Goal: Transaction & Acquisition: Purchase product/service

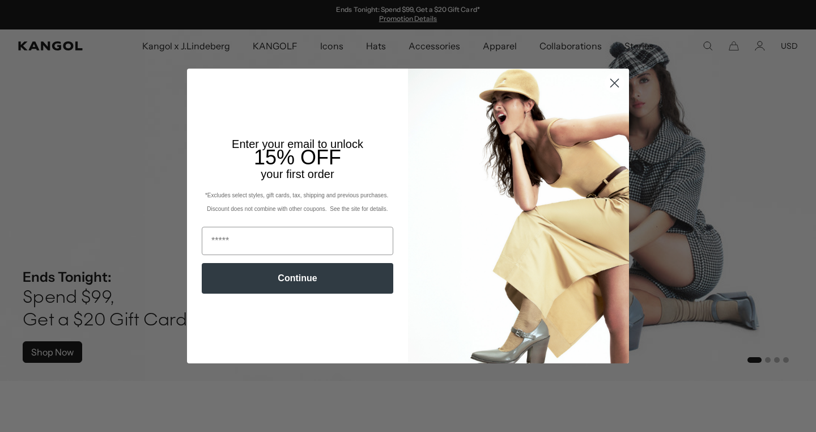
click at [612, 89] on circle "Close dialog" at bounding box center [614, 83] width 19 height 19
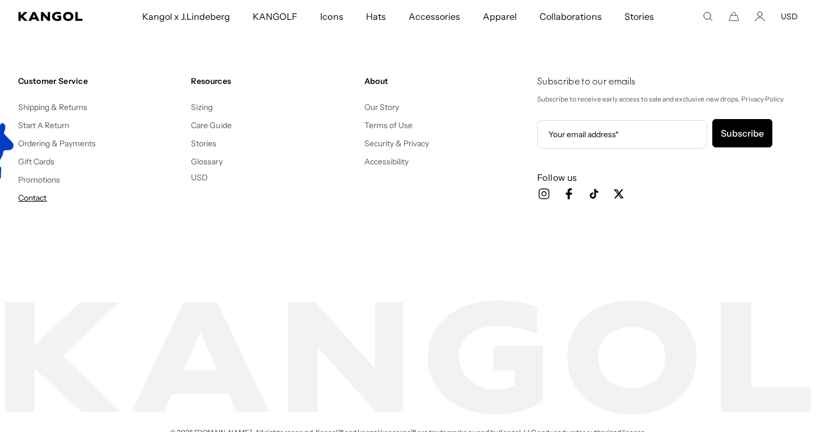
click at [42, 198] on link "Contact" at bounding box center [32, 198] width 28 height 10
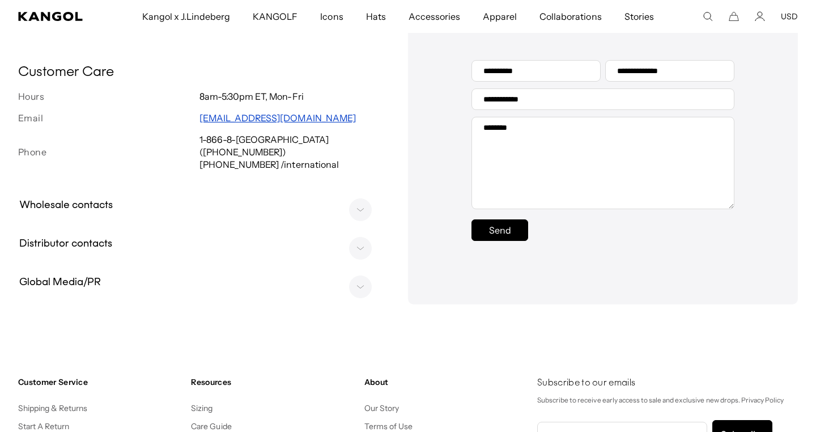
scroll to position [663, 0]
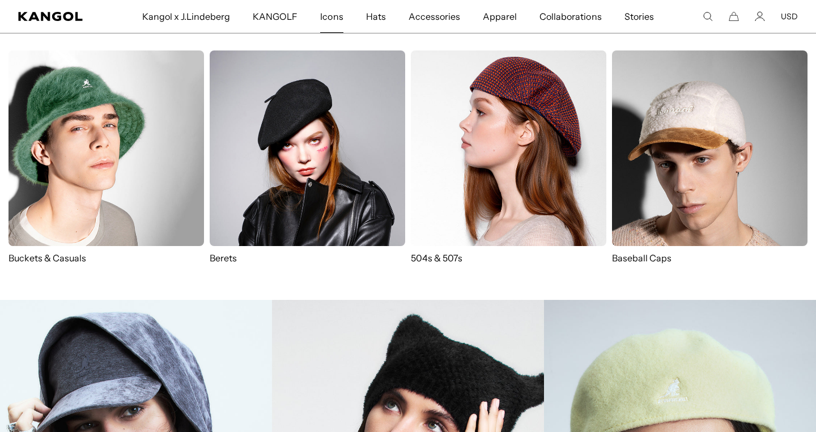
click at [333, 20] on span "Icons" at bounding box center [331, 16] width 23 height 33
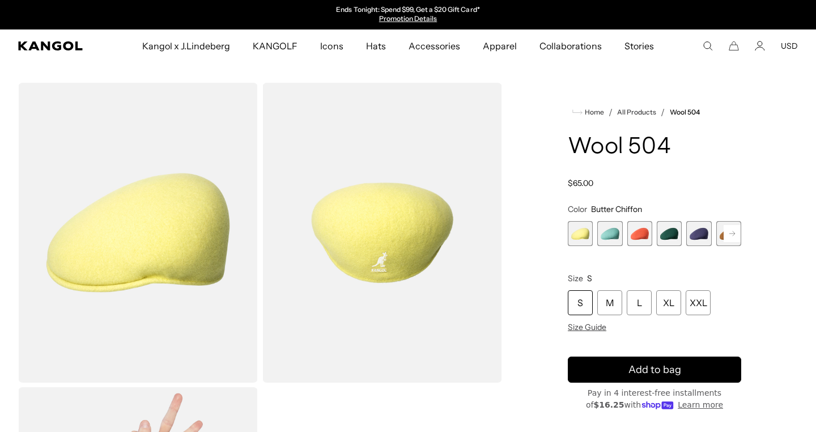
click at [729, 231] on rect at bounding box center [732, 233] width 17 height 17
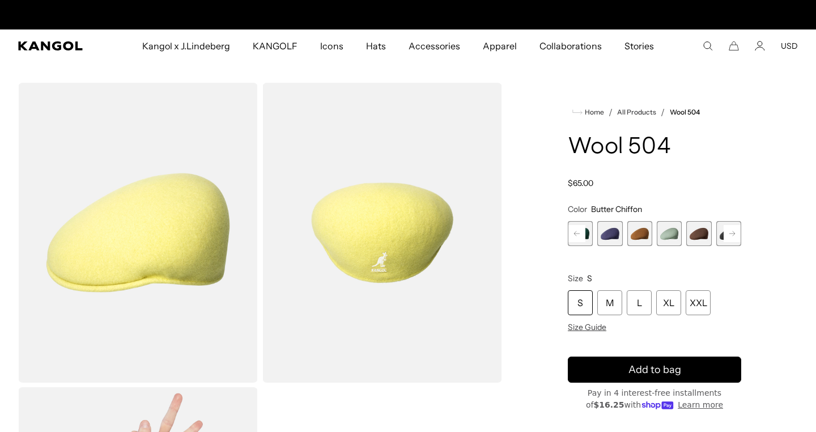
click at [729, 231] on rect at bounding box center [732, 233] width 17 height 17
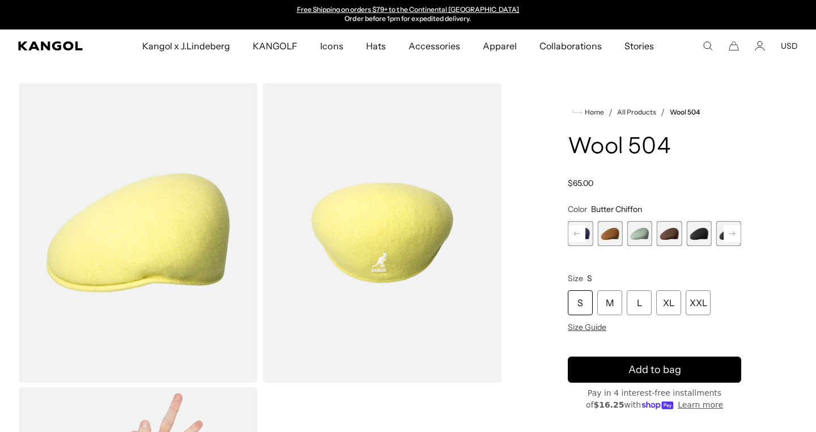
click at [729, 231] on rect at bounding box center [732, 233] width 17 height 17
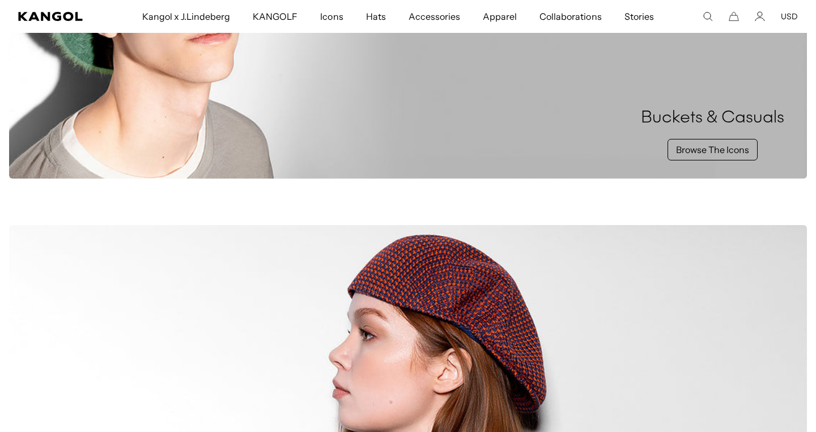
scroll to position [0, 233]
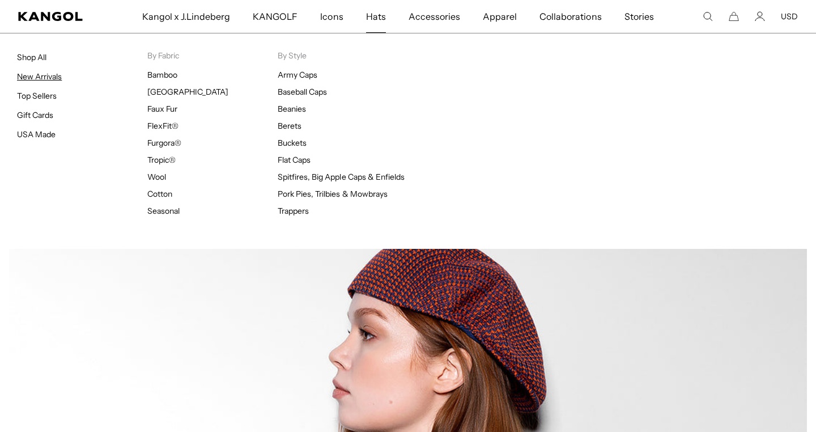
click at [58, 76] on link "New Arrivals" at bounding box center [39, 76] width 45 height 10
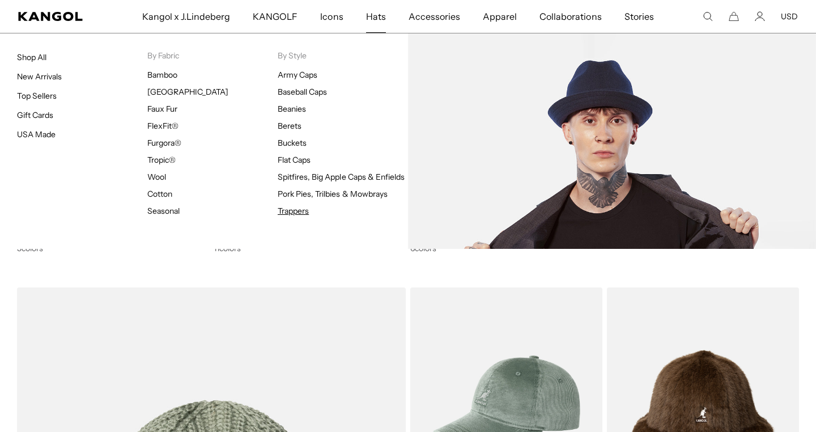
scroll to position [0, 233]
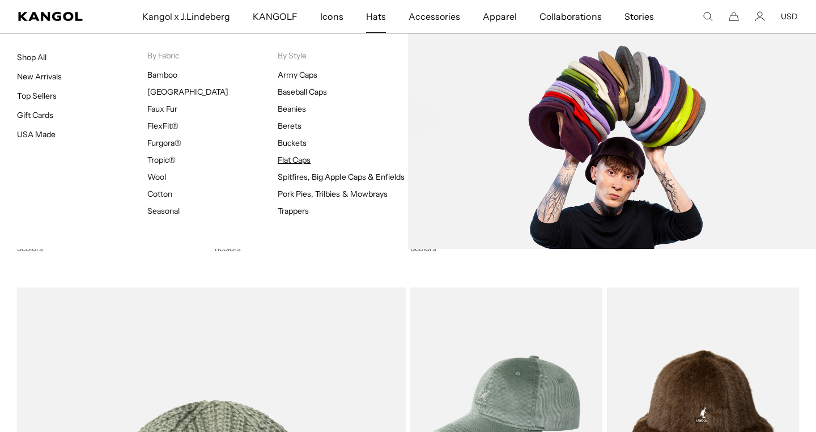
click at [300, 158] on link "Flat Caps" at bounding box center [294, 160] width 33 height 10
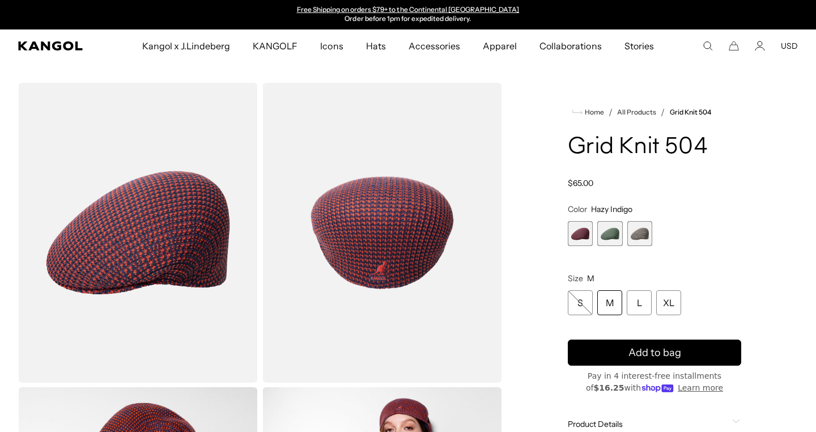
click at [613, 235] on span "2 of 3" at bounding box center [609, 233] width 25 height 25
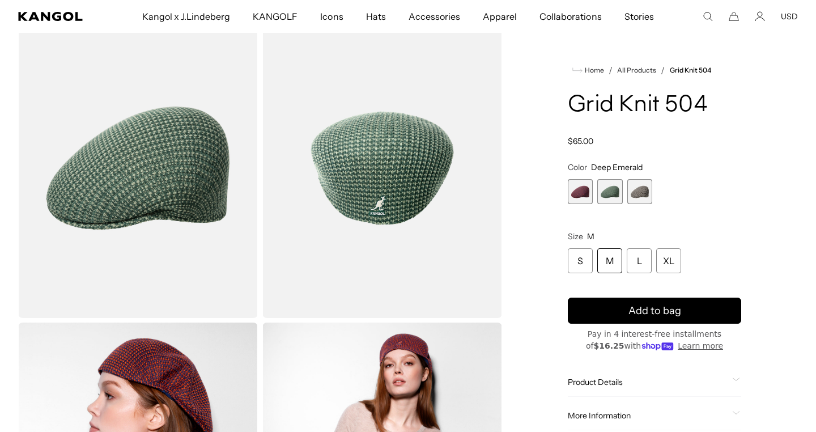
scroll to position [66, 0]
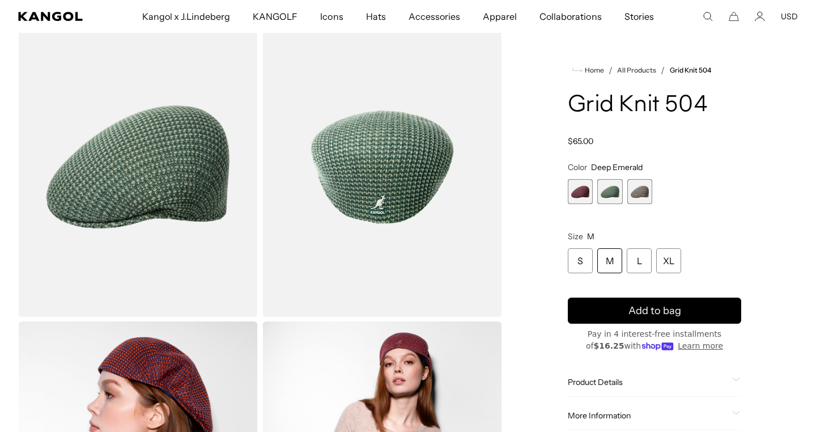
click at [643, 191] on span "3 of 3" at bounding box center [639, 191] width 25 height 25
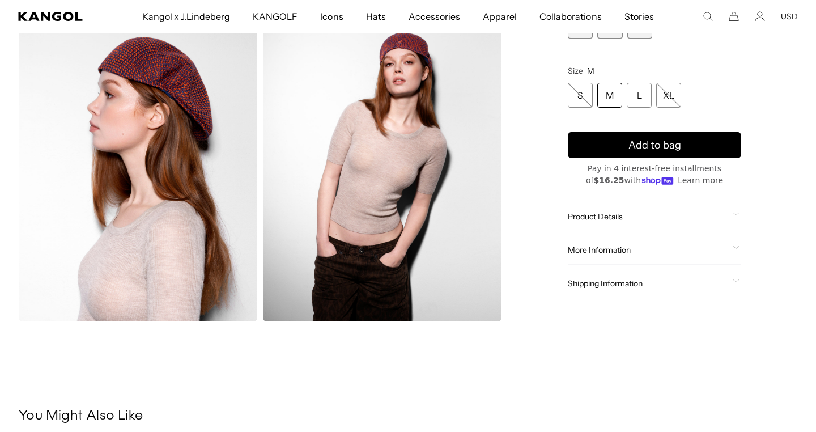
scroll to position [294, 0]
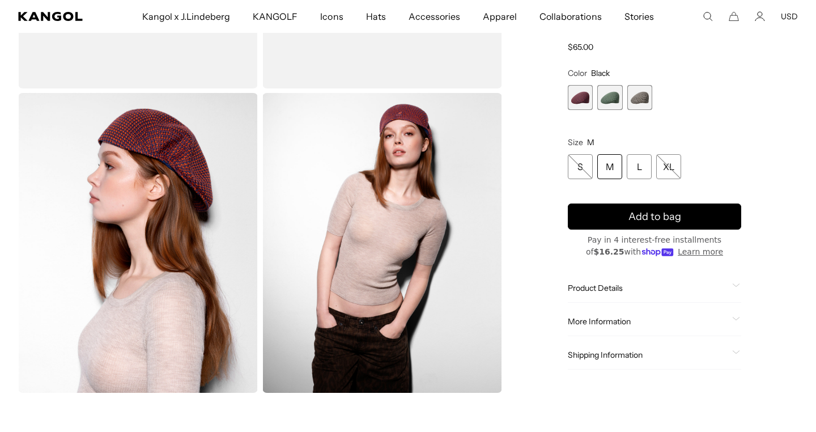
click at [613, 95] on span "2 of 3" at bounding box center [609, 97] width 25 height 25
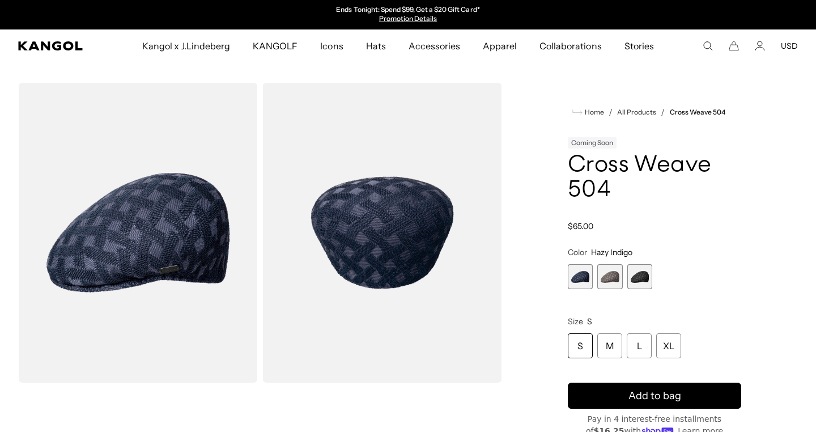
click at [610, 278] on span "2 of 3" at bounding box center [609, 276] width 25 height 25
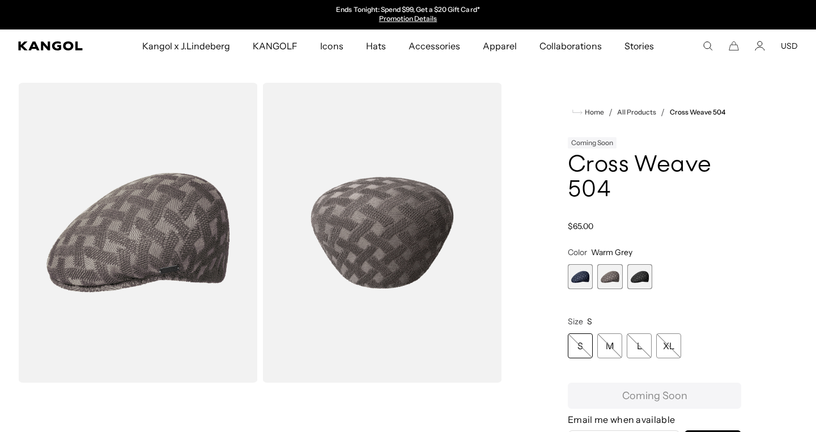
click at [648, 274] on span "3 of 3" at bounding box center [639, 276] width 25 height 25
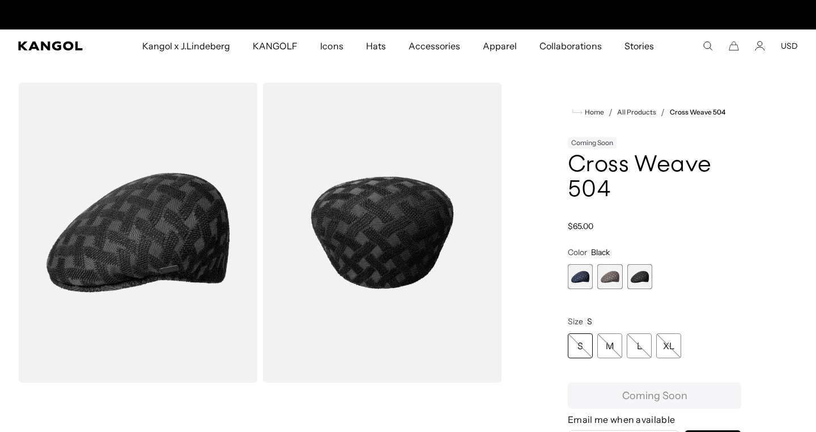
click at [589, 275] on span "1 of 3" at bounding box center [580, 276] width 25 height 25
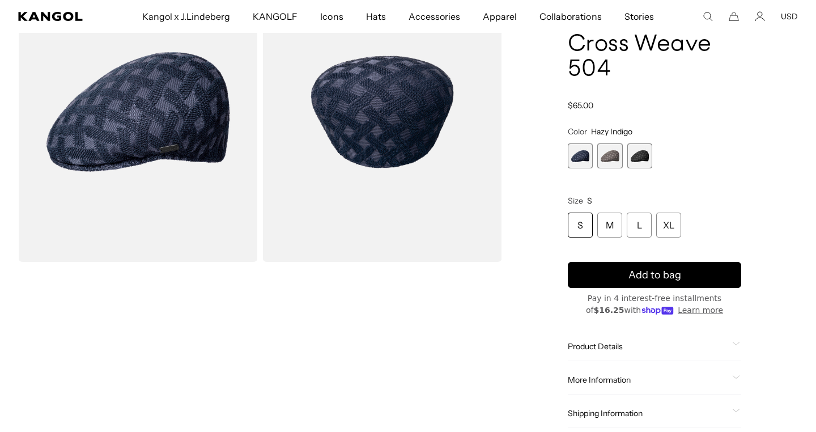
scroll to position [0, 233]
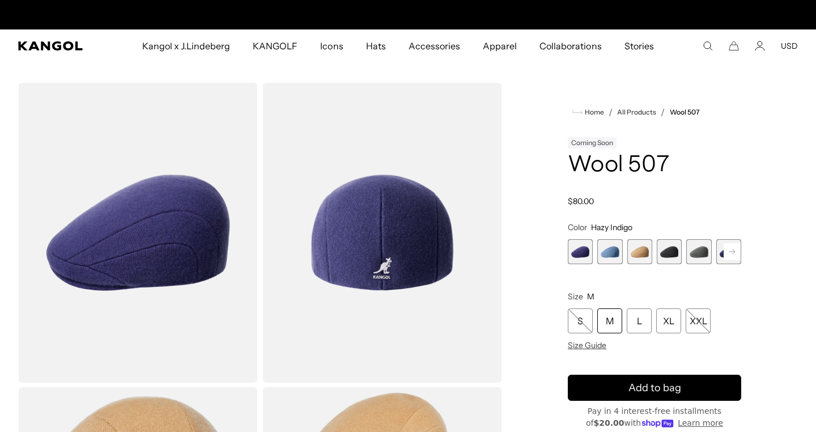
click at [614, 259] on span "2 of 7" at bounding box center [609, 251] width 25 height 25
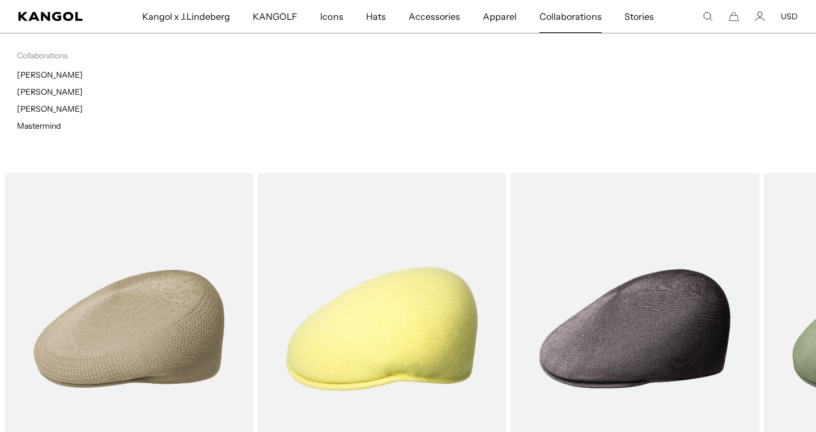
scroll to position [4991, 0]
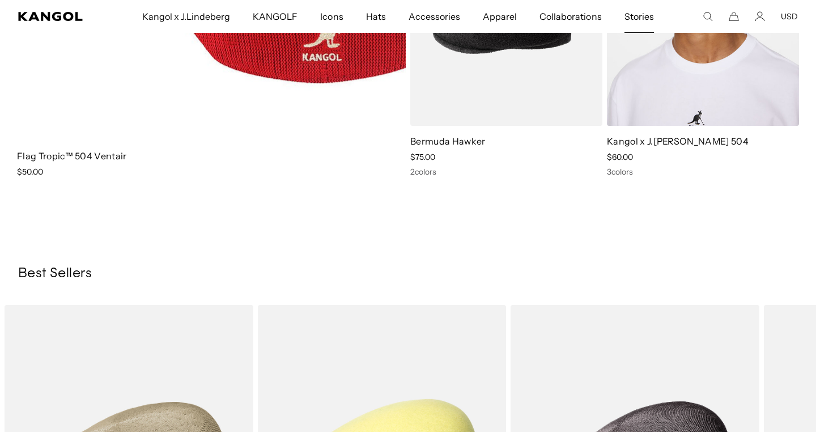
click at [630, 18] on span "Stories" at bounding box center [638, 16] width 29 height 33
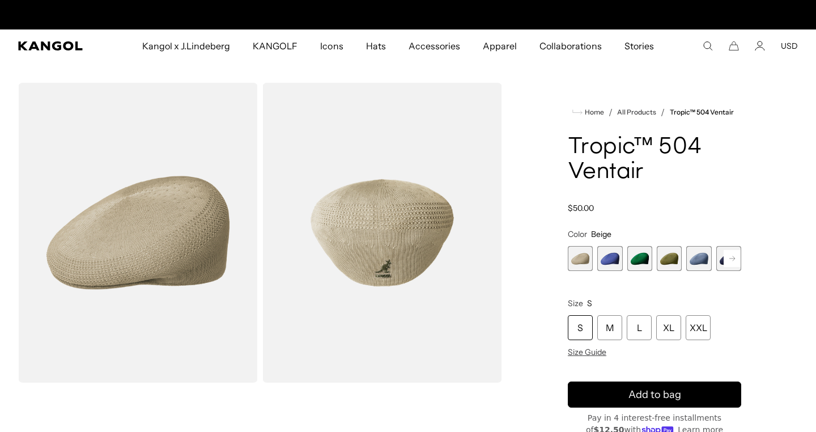
click at [607, 262] on span "2 of 22" at bounding box center [609, 258] width 25 height 25
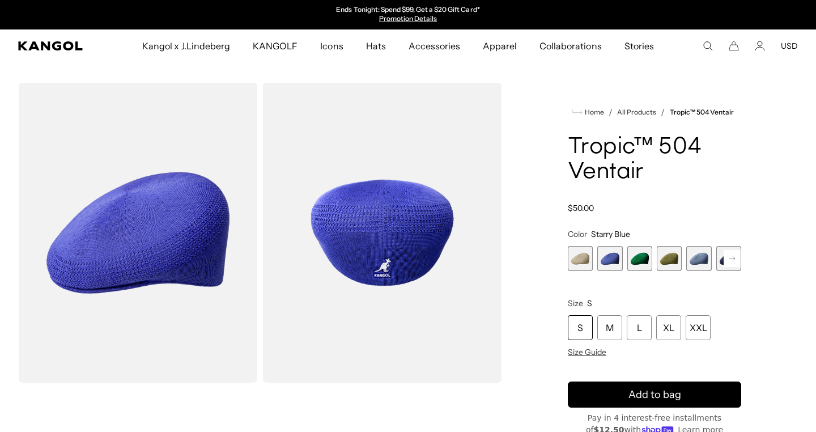
click at [637, 262] on span "3 of 22" at bounding box center [639, 258] width 25 height 25
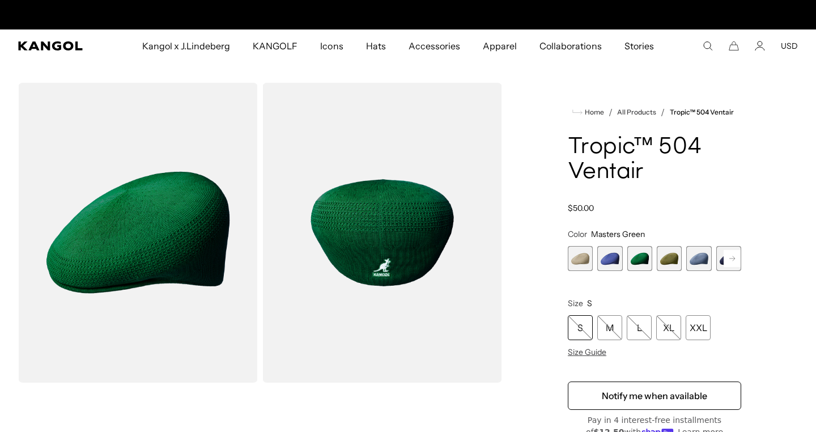
click at [671, 263] on span "4 of 22" at bounding box center [669, 258] width 25 height 25
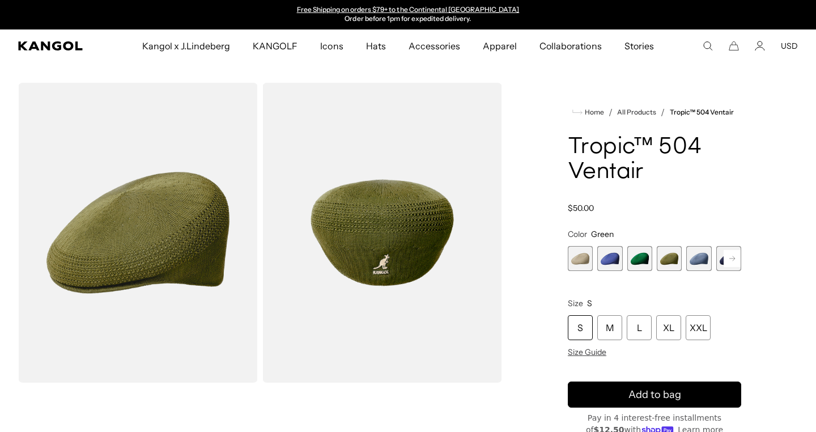
click at [733, 263] on rect at bounding box center [732, 258] width 17 height 17
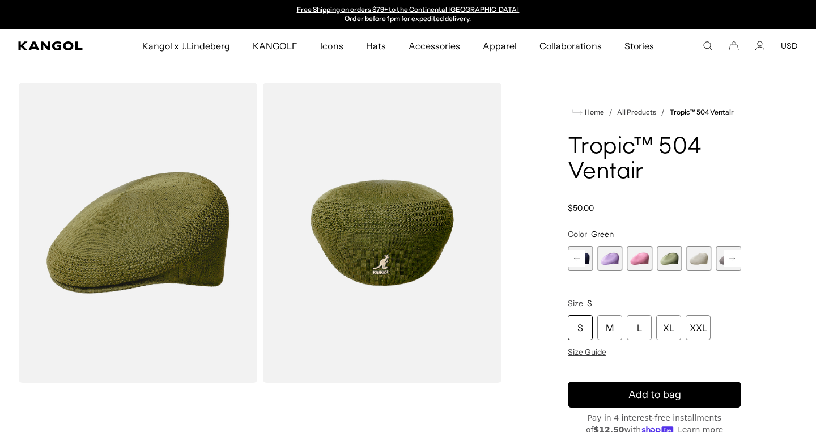
click at [733, 263] on rect at bounding box center [732, 258] width 17 height 17
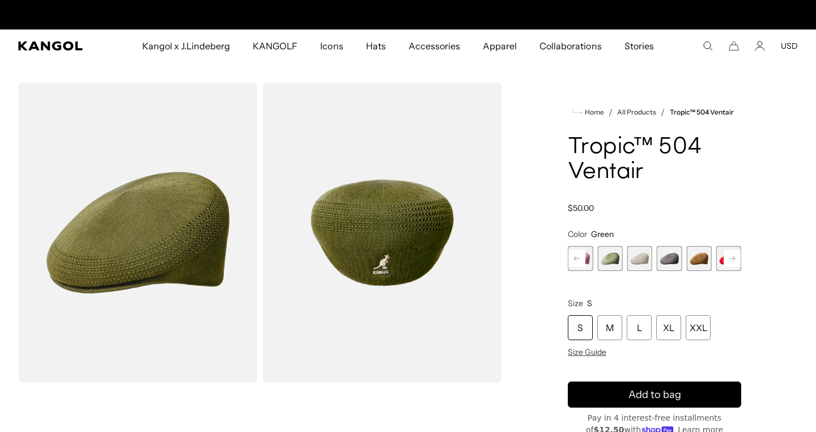
click at [733, 263] on rect at bounding box center [732, 258] width 17 height 17
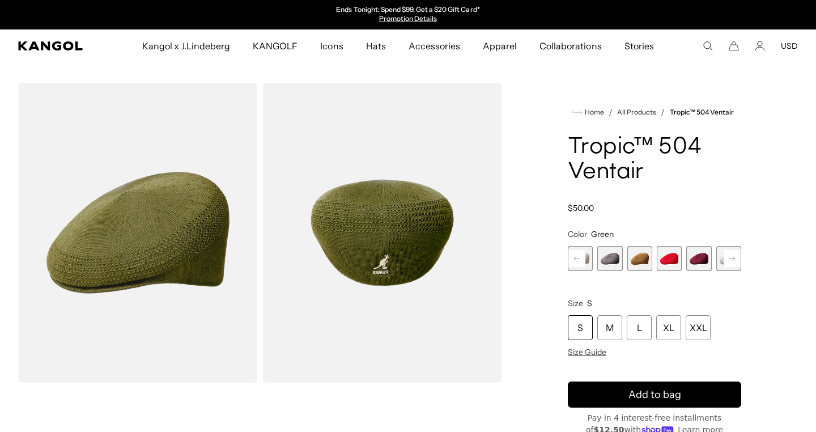
click at [637, 258] on span "12 of 22" at bounding box center [639, 258] width 25 height 25
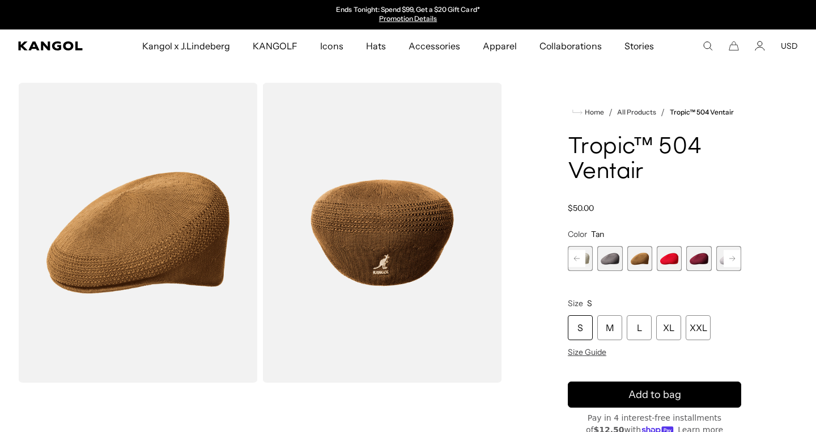
click at [733, 257] on rect at bounding box center [732, 258] width 17 height 17
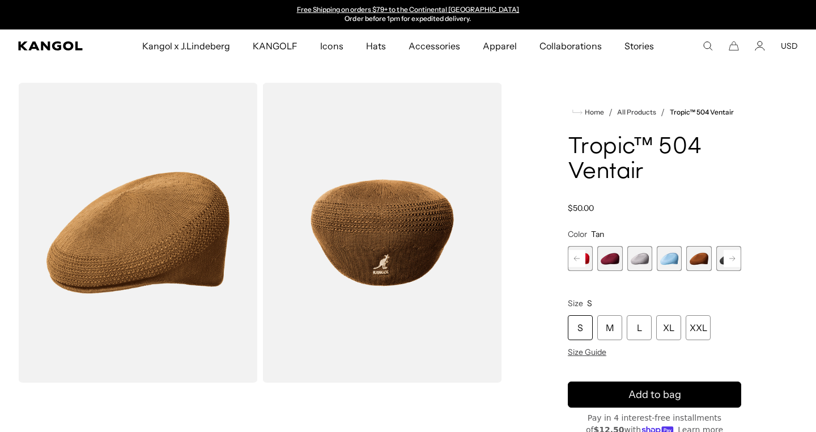
click at [733, 257] on rect at bounding box center [732, 258] width 17 height 17
click at [629, 257] on span "17 of 22" at bounding box center [639, 258] width 25 height 25
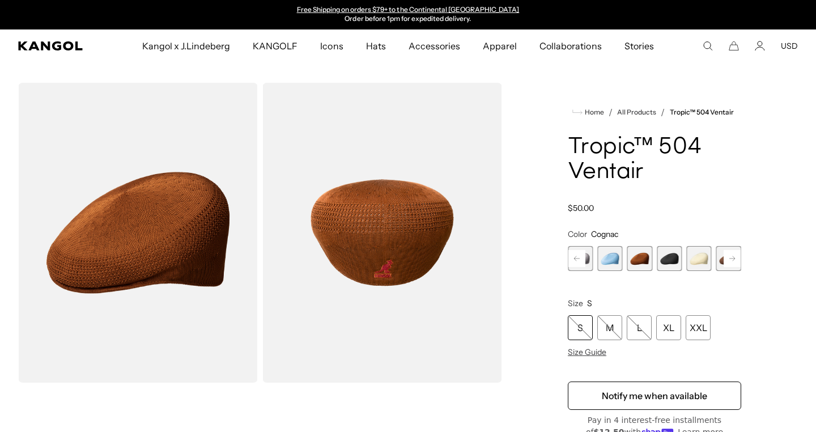
click at [733, 261] on rect at bounding box center [732, 258] width 17 height 17
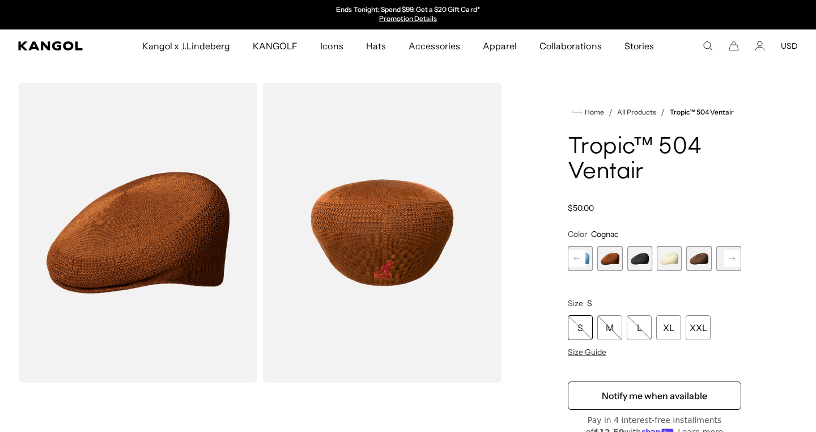
click at [733, 261] on rect at bounding box center [732, 258] width 17 height 17
click at [733, 261] on span "22 of 22" at bounding box center [728, 258] width 25 height 25
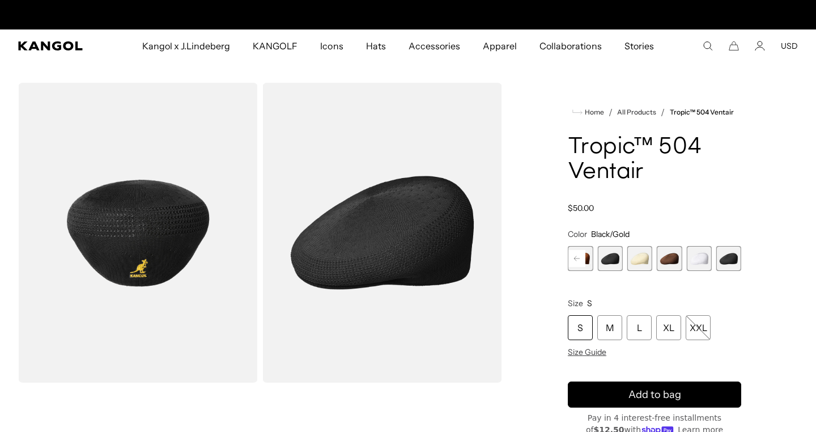
click at [664, 267] on span "20 of 22" at bounding box center [669, 258] width 25 height 25
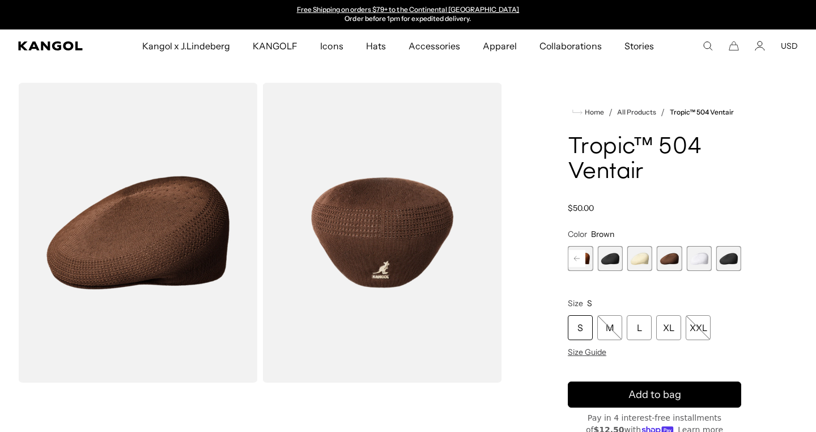
click at [581, 259] on rect at bounding box center [576, 258] width 17 height 17
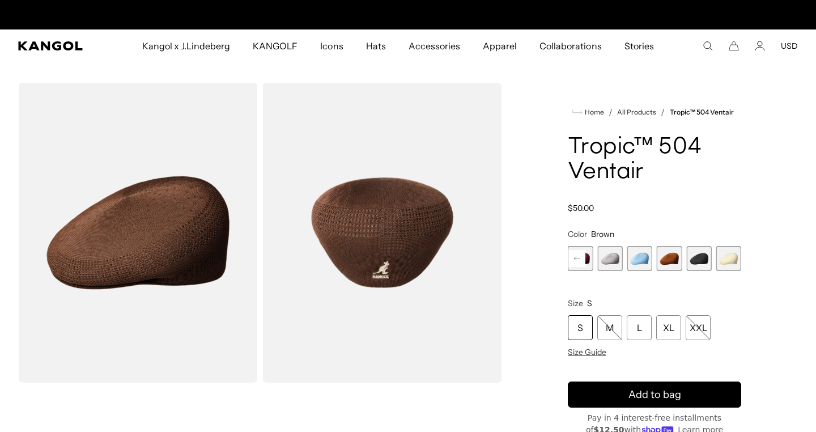
click at [581, 259] on rect at bounding box center [576, 258] width 17 height 17
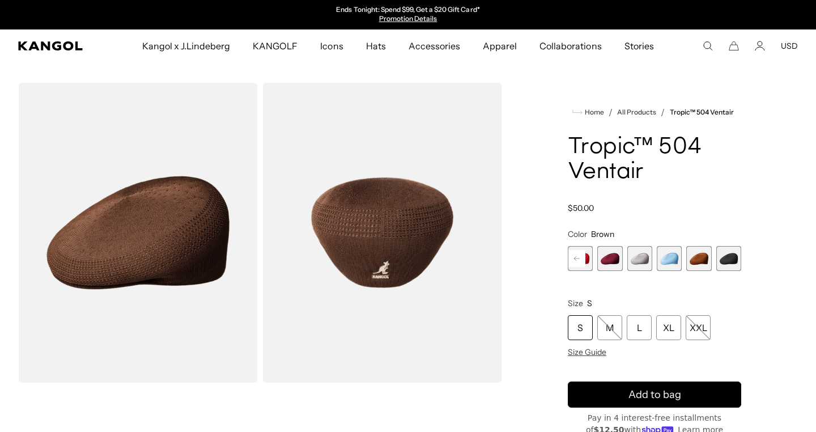
click at [581, 259] on rect at bounding box center [576, 258] width 17 height 17
click at [615, 262] on span "12 of 22" at bounding box center [609, 258] width 25 height 25
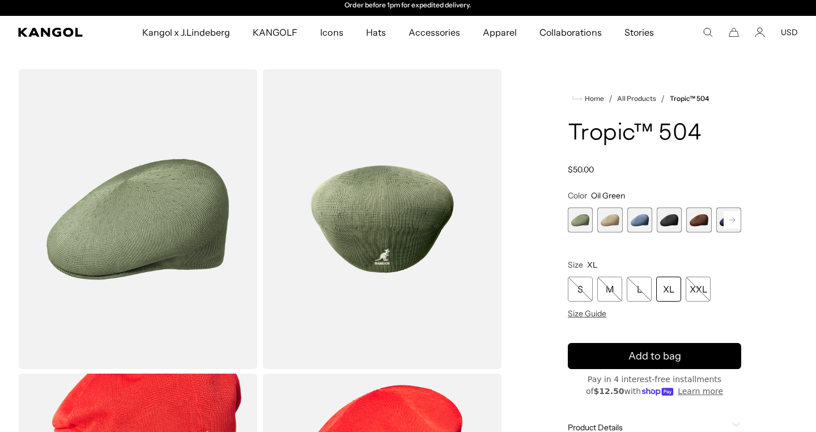
scroll to position [15, 0]
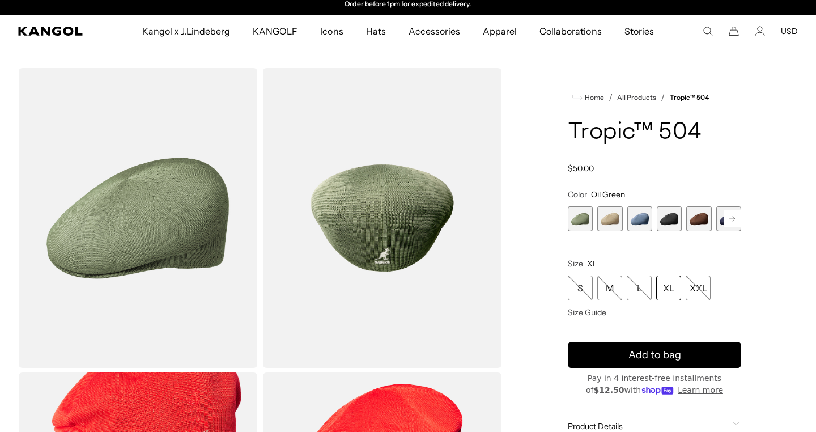
click at [612, 222] on span "2 of 9" at bounding box center [609, 218] width 25 height 25
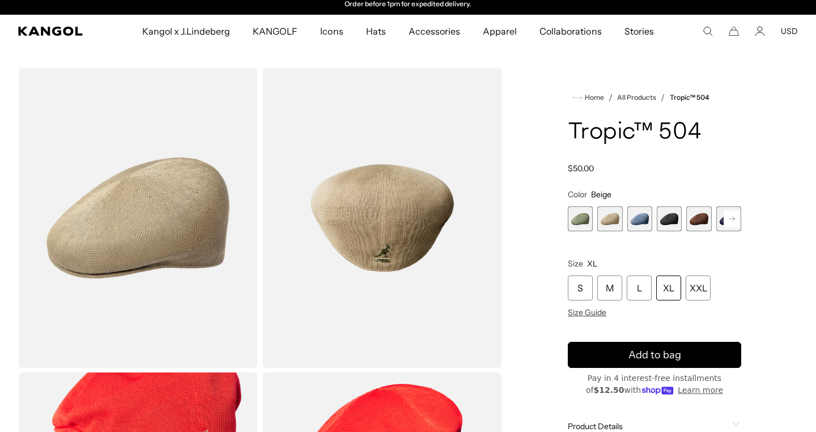
click at [734, 217] on rect at bounding box center [732, 218] width 17 height 17
click at [734, 218] on rect at bounding box center [732, 218] width 17 height 17
click at [734, 218] on span "9 of 9" at bounding box center [728, 218] width 25 height 25
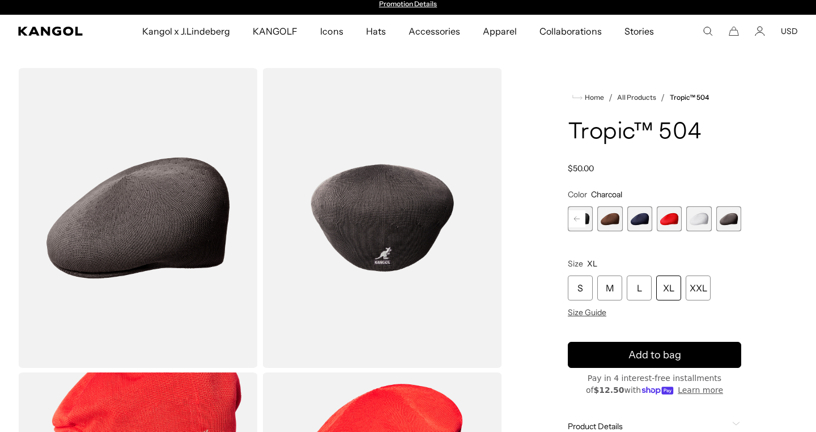
click at [734, 218] on span "9 of 9" at bounding box center [728, 218] width 25 height 25
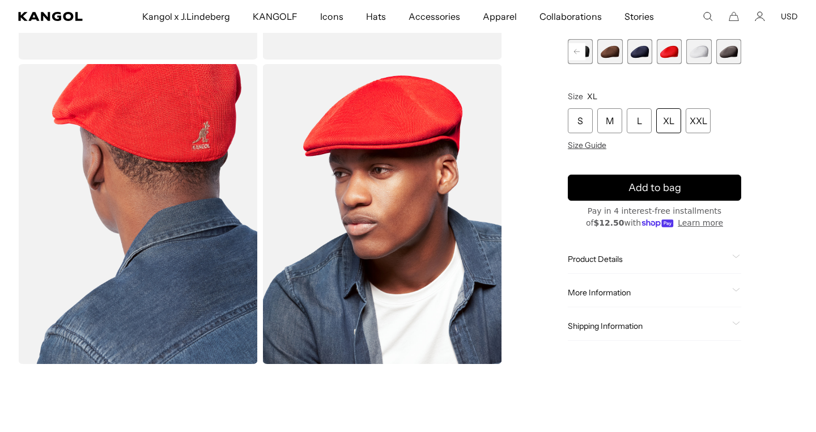
scroll to position [0, 233]
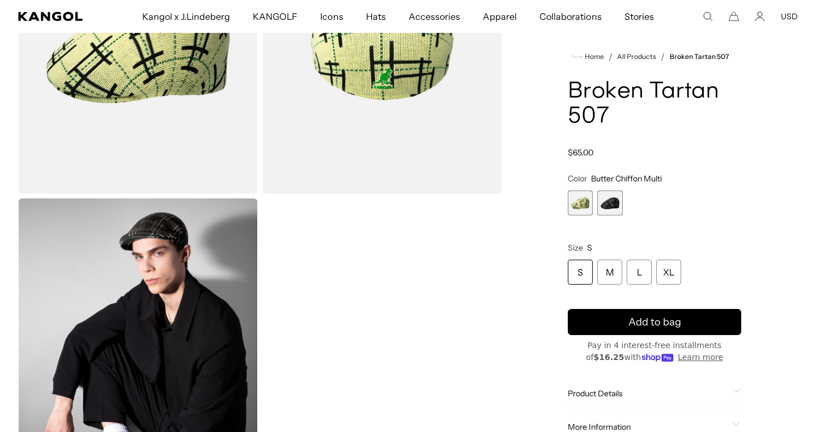
scroll to position [41, 0]
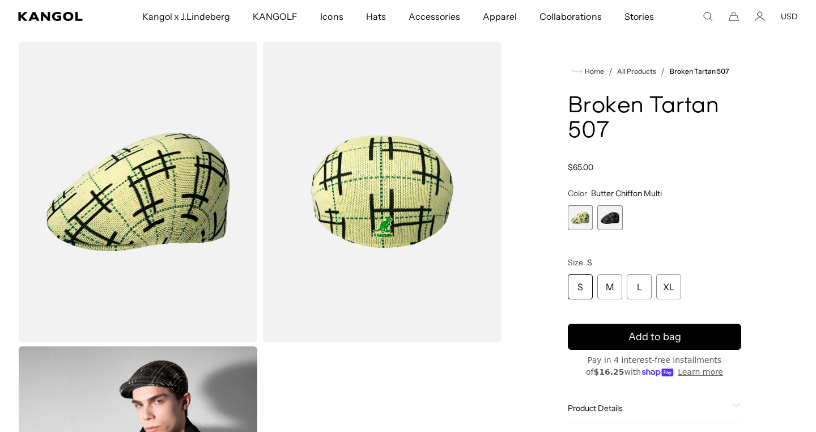
click at [618, 212] on span "2 of 2" at bounding box center [609, 217] width 25 height 25
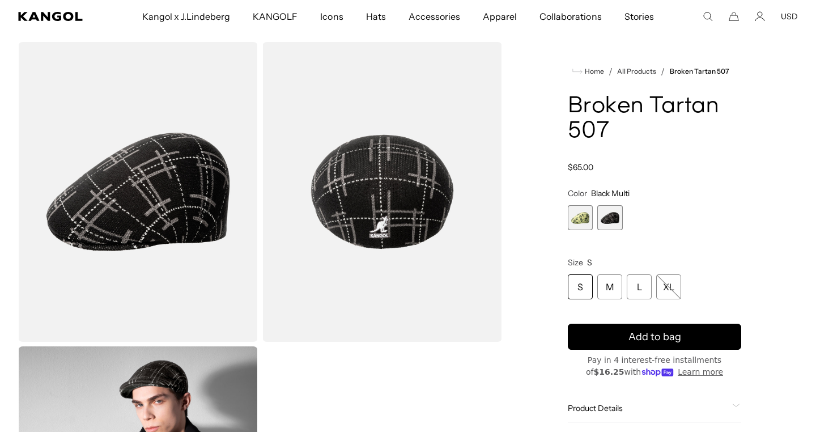
click at [581, 216] on span "1 of 2" at bounding box center [580, 217] width 25 height 25
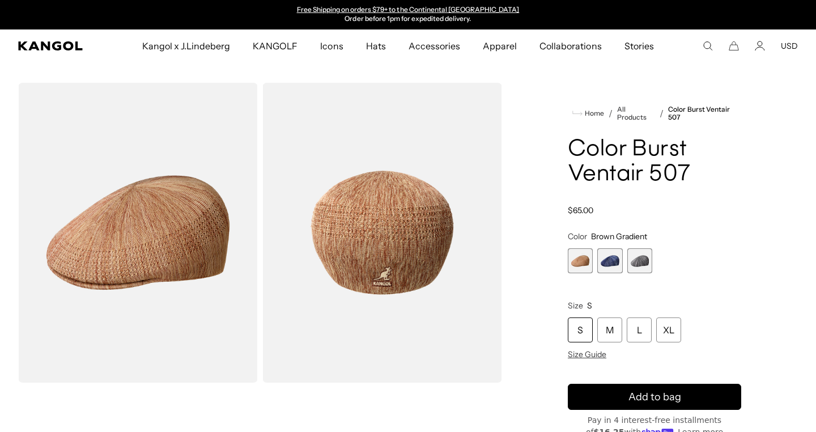
click at [609, 258] on span "2 of 3" at bounding box center [609, 260] width 25 height 25
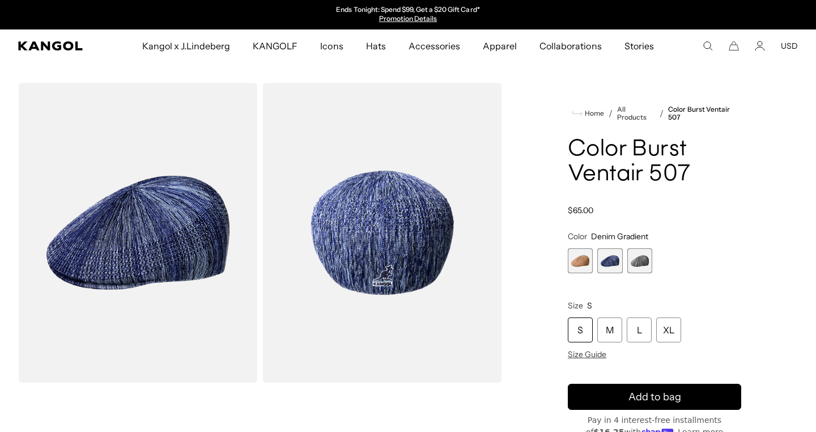
click at [636, 261] on span "3 of 3" at bounding box center [639, 260] width 25 height 25
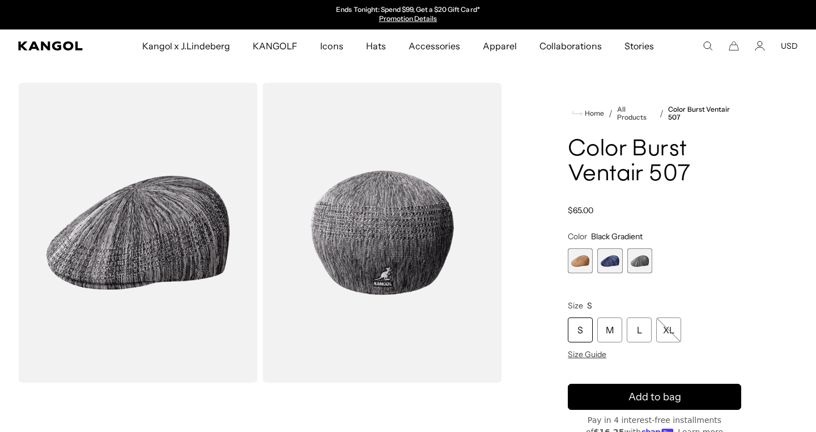
click at [621, 261] on span "2 of 3" at bounding box center [609, 260] width 25 height 25
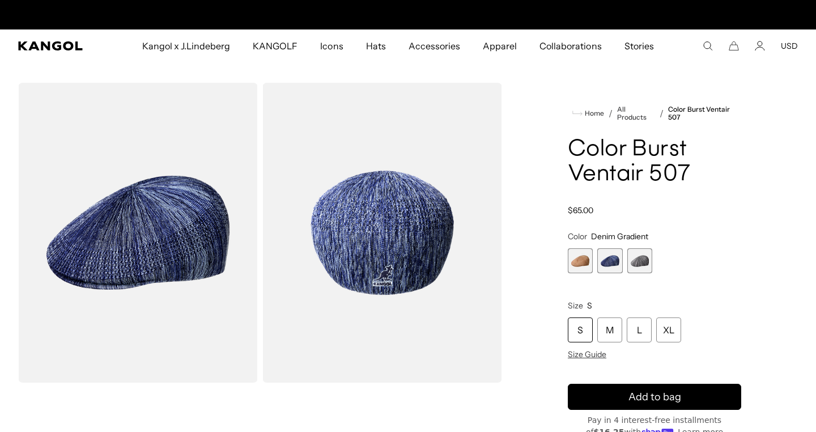
scroll to position [0, 233]
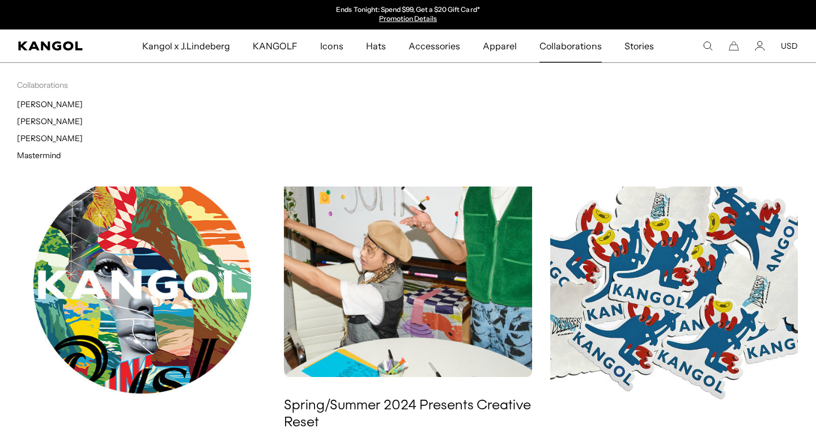
click at [570, 52] on span "Collaborations" at bounding box center [570, 45] width 62 height 33
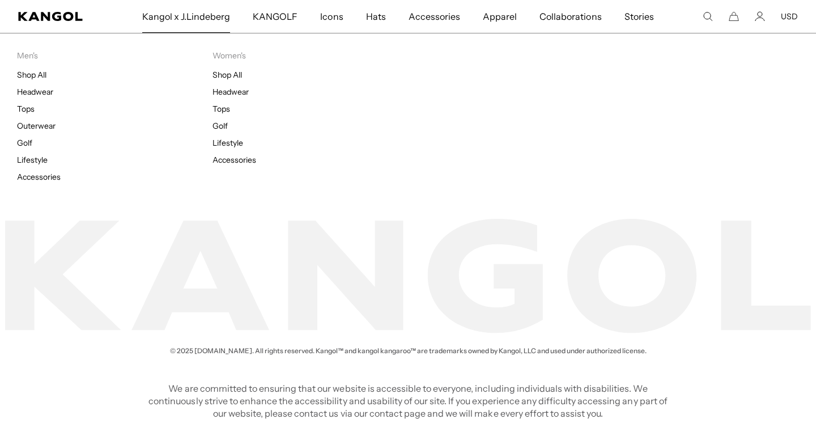
click at [210, 20] on span "Kangol x J.Lindeberg" at bounding box center [186, 16] width 88 height 33
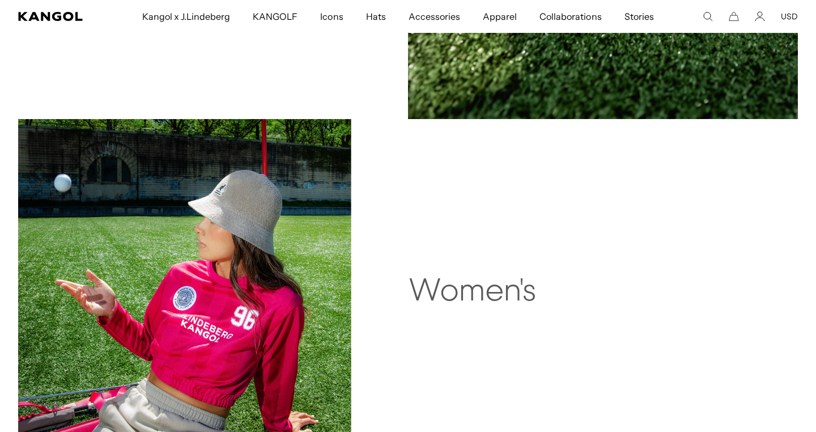
scroll to position [1304, 0]
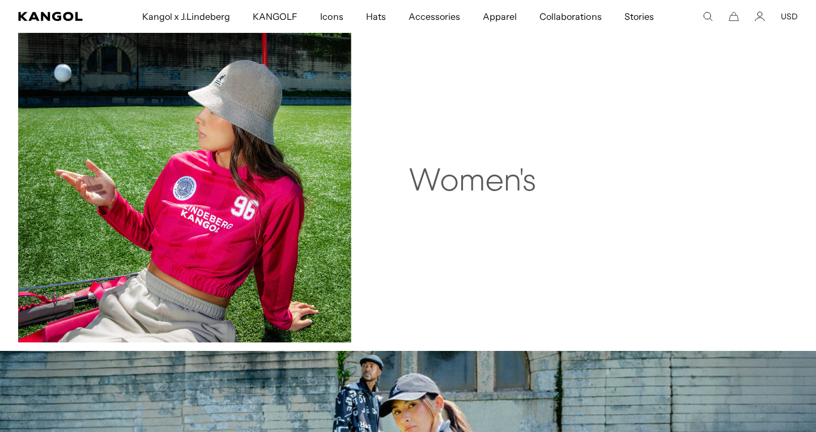
click at [420, 181] on h2 "Women's" at bounding box center [570, 182] width 325 height 36
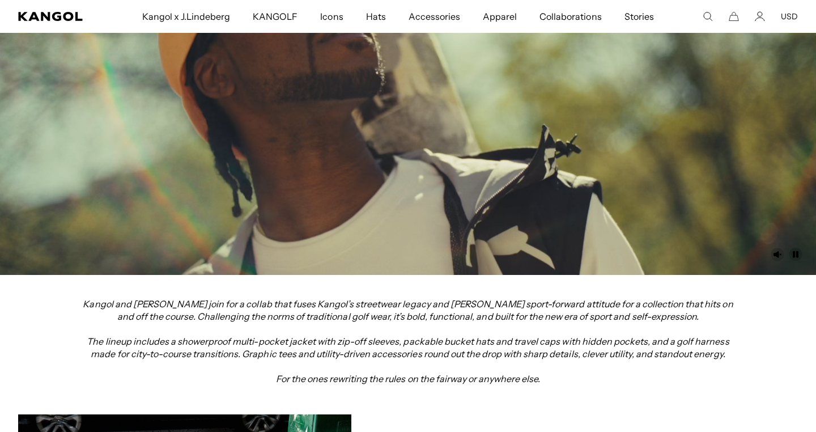
scroll to position [0, 0]
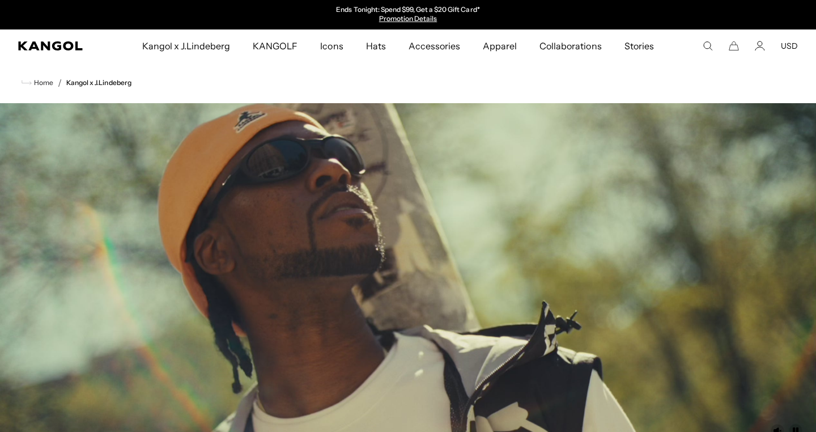
click at [371, 257] on video at bounding box center [408, 277] width 816 height 348
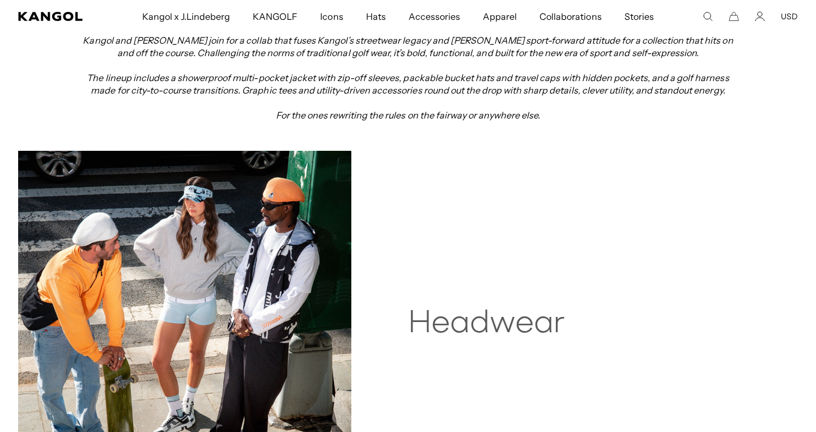
scroll to position [0, 233]
click at [458, 329] on h2 "Headwear" at bounding box center [570, 324] width 325 height 36
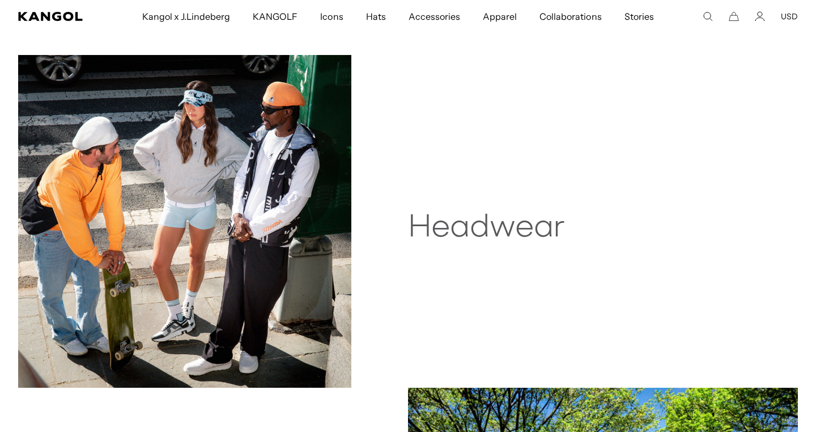
scroll to position [549, 0]
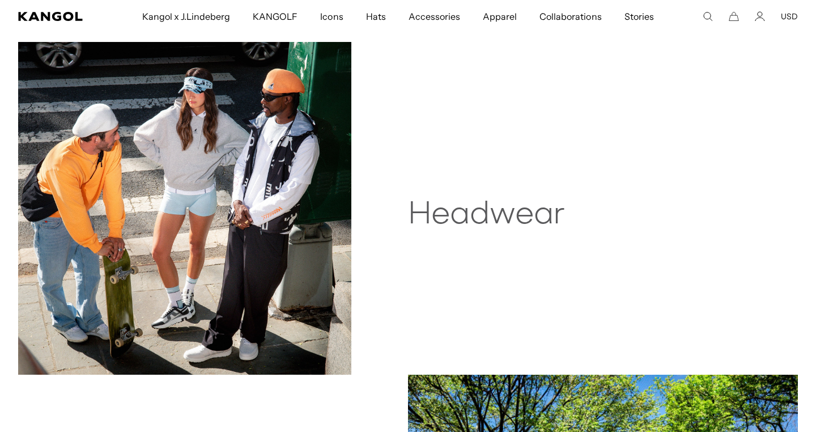
click at [267, 314] on img at bounding box center [184, 208] width 333 height 333
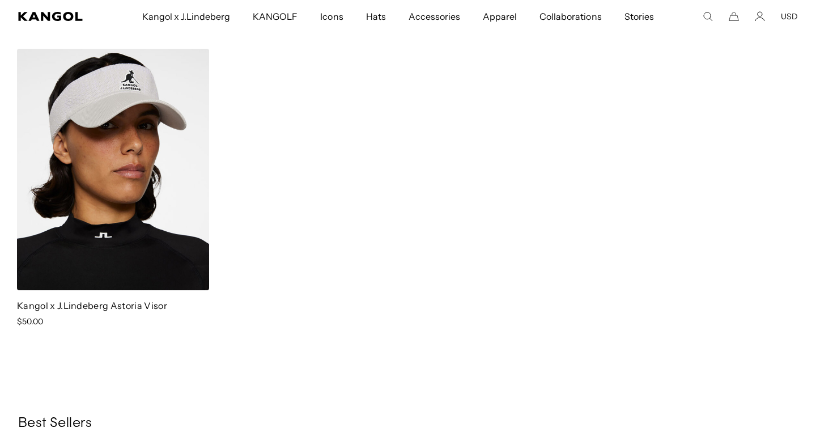
scroll to position [0, 233]
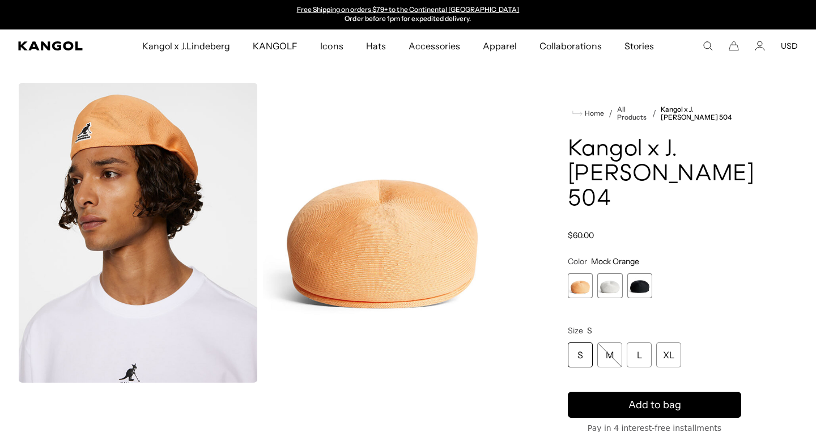
click at [613, 287] on span "2 of 3" at bounding box center [609, 285] width 25 height 25
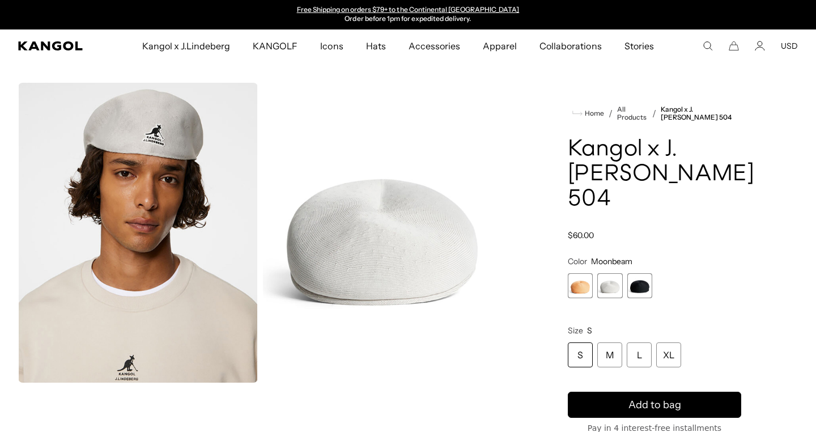
click at [632, 286] on span "3 of 3" at bounding box center [639, 285] width 25 height 25
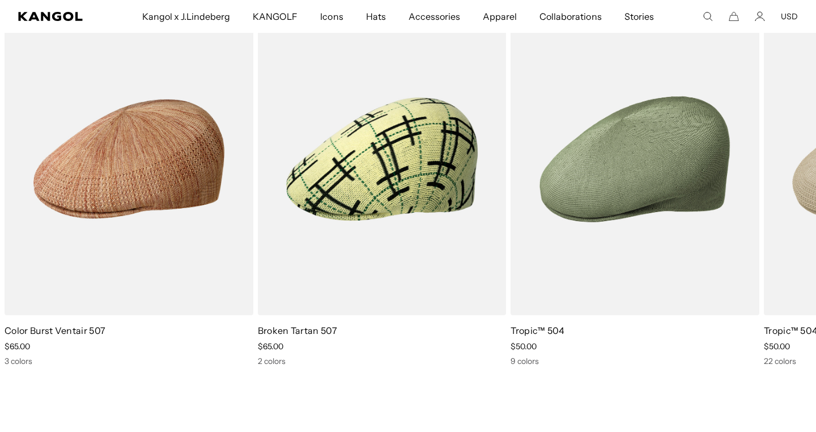
scroll to position [0, 233]
